Goal: Information Seeking & Learning: Compare options

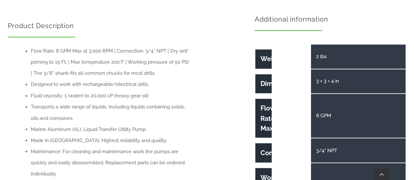
scroll to position [494, 0]
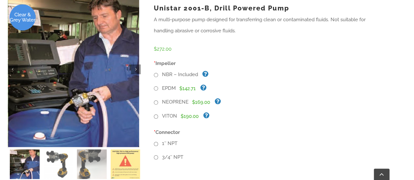
scroll to position [236, 0]
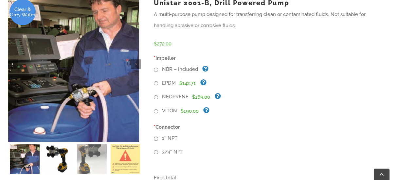
click at [63, 149] on img at bounding box center [59, 159] width 30 height 30
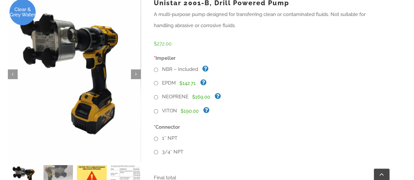
scroll to position [249, 0]
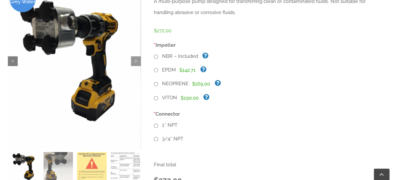
click at [12, 56] on link "" at bounding box center [13, 61] width 10 height 10
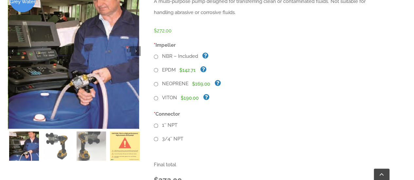
click at [13, 49] on link "" at bounding box center [13, 51] width 10 height 10
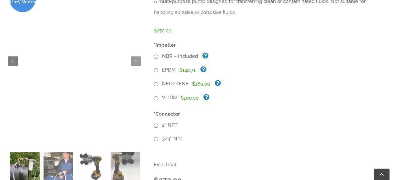
click at [13, 56] on link "" at bounding box center [13, 61] width 10 height 10
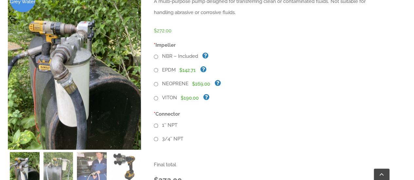
click at [13, 56] on link "" at bounding box center [13, 61] width 10 height 10
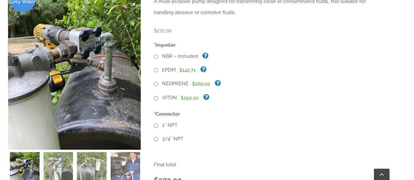
click at [13, 56] on link "" at bounding box center [13, 61] width 10 height 10
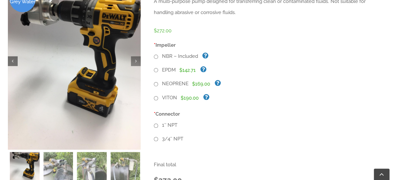
click at [13, 56] on link "" at bounding box center [13, 61] width 10 height 10
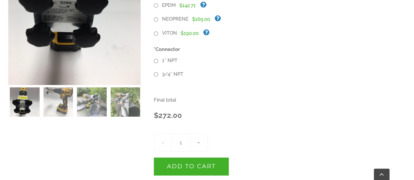
scroll to position [314, 0]
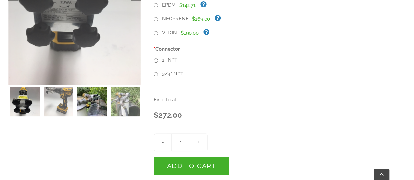
click at [105, 87] on img at bounding box center [92, 102] width 30 height 30
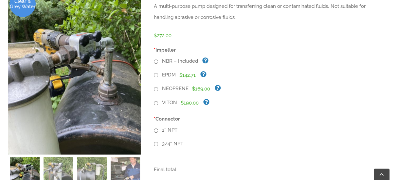
scroll to position [240, 0]
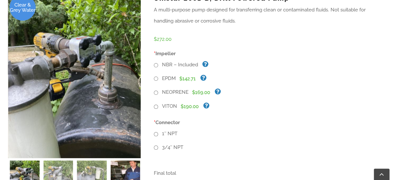
click at [135, 161] on img at bounding box center [126, 176] width 30 height 30
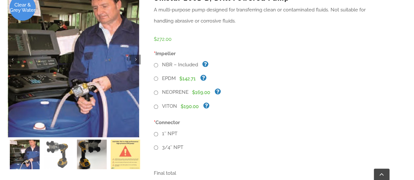
click at [92, 158] on img at bounding box center [92, 155] width 30 height 30
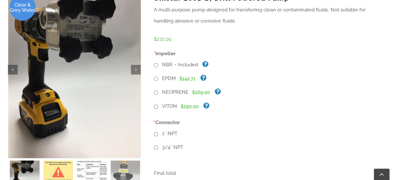
click at [101, 161] on img at bounding box center [92, 176] width 30 height 30
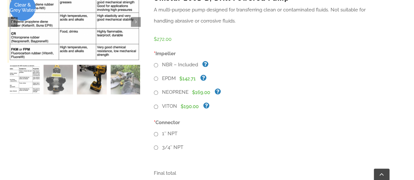
click at [100, 73] on img at bounding box center [92, 80] width 30 height 30
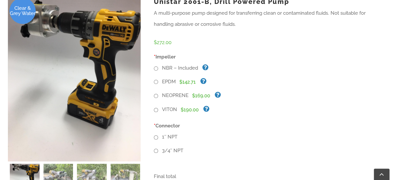
scroll to position [242, 0]
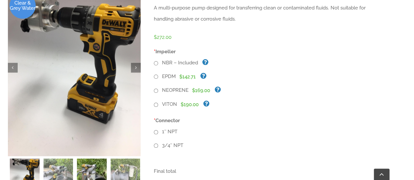
click at [96, 159] on img at bounding box center [92, 174] width 30 height 30
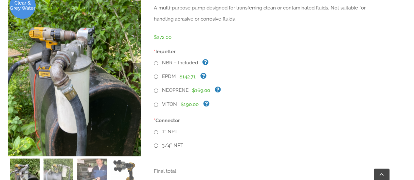
click at [109, 159] on ol at bounding box center [176, 174] width 336 height 30
click at [76, 160] on ol at bounding box center [176, 174] width 336 height 30
click at [123, 159] on img at bounding box center [126, 174] width 30 height 30
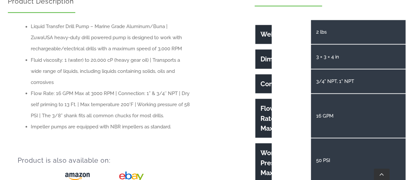
scroll to position [562, 0]
